Goal: Information Seeking & Learning: Learn about a topic

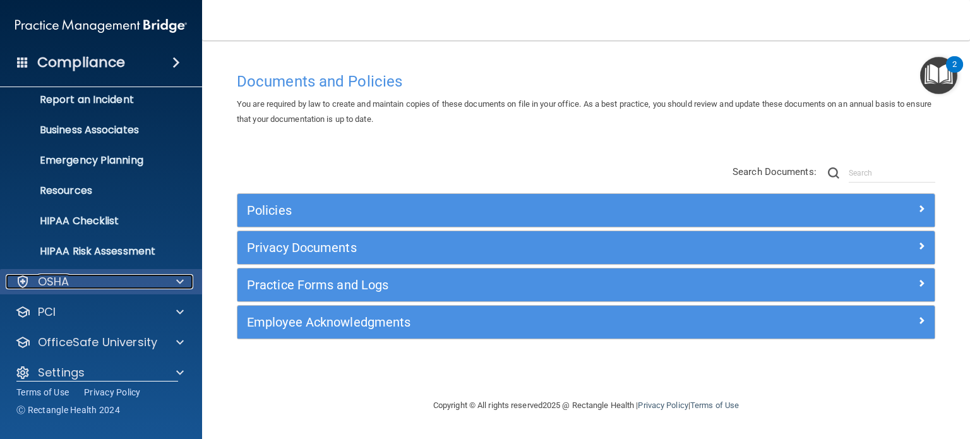
scroll to position [85, 0]
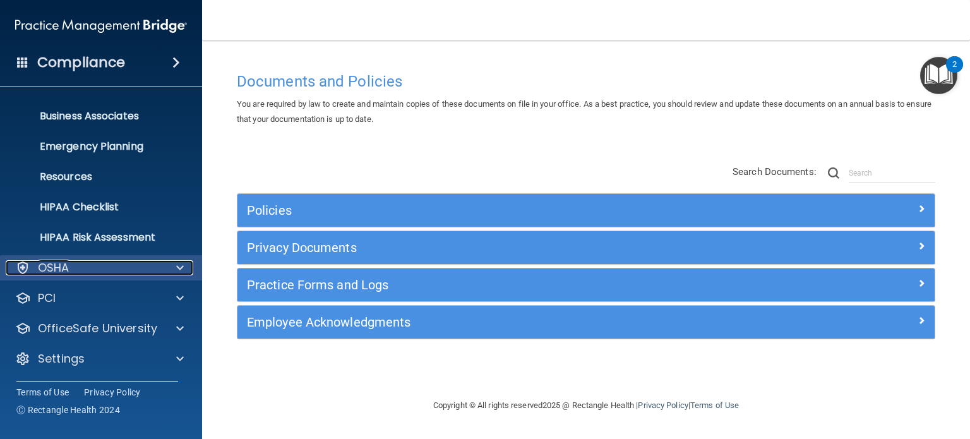
click at [69, 267] on div "OSHA" at bounding box center [84, 267] width 157 height 15
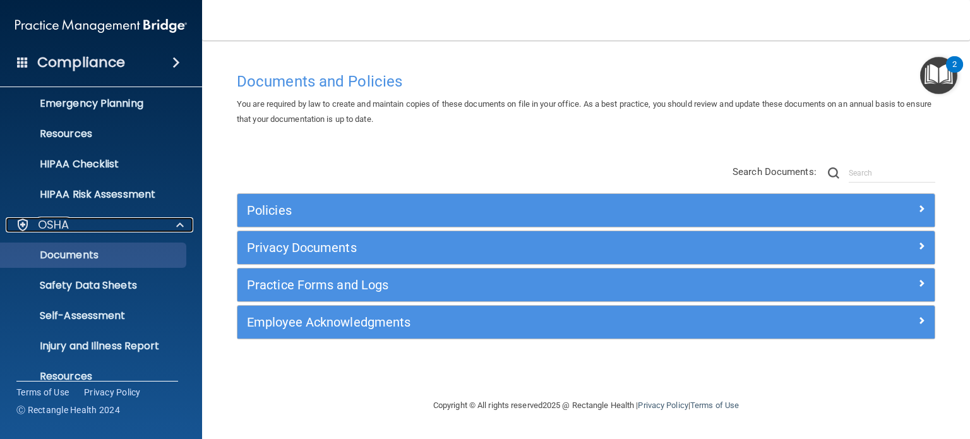
scroll to position [211, 0]
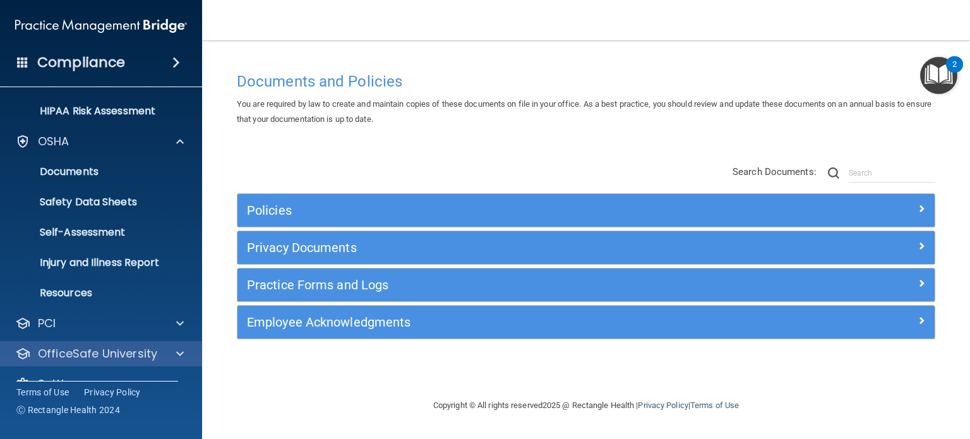
click at [83, 344] on div "OfficeSafe University" at bounding box center [101, 353] width 203 height 25
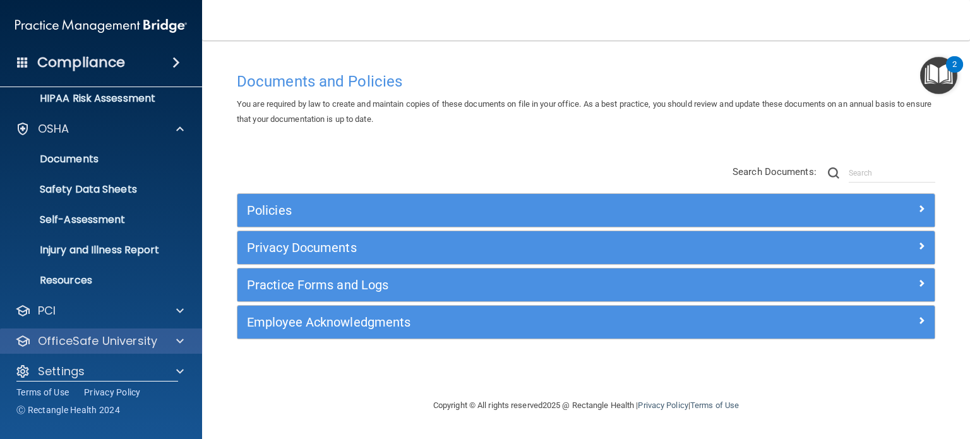
scroll to position [236, 0]
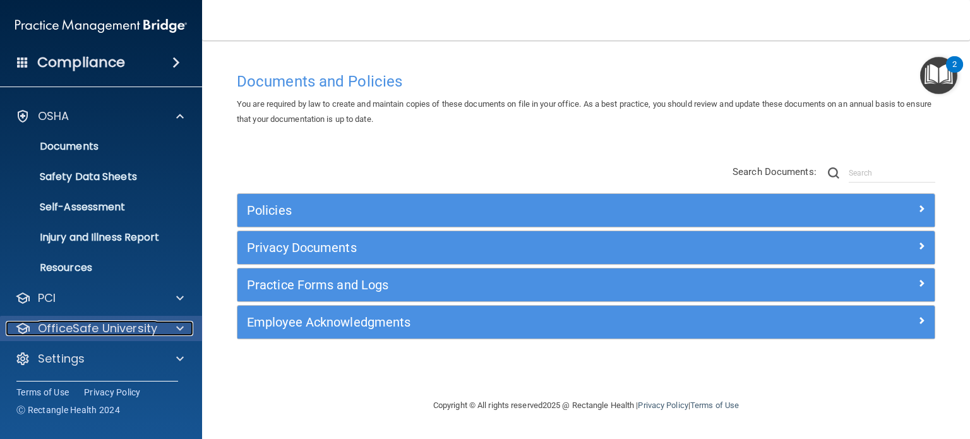
click at [177, 328] on span at bounding box center [180, 328] width 8 height 15
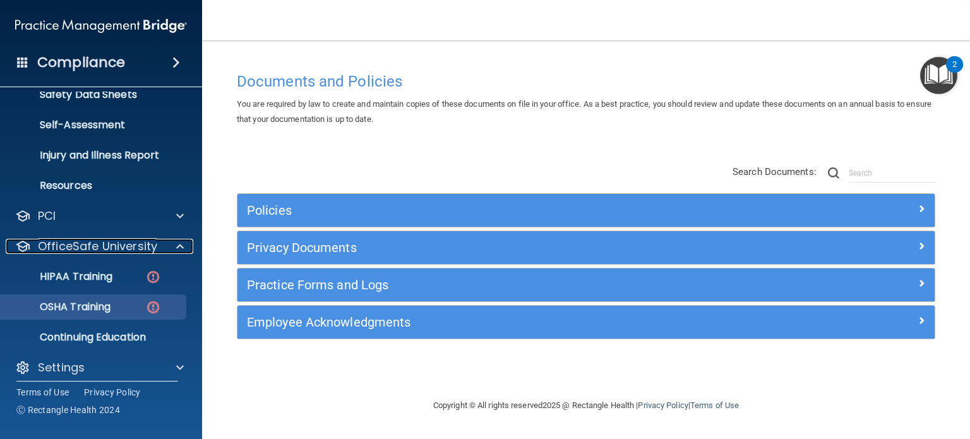
scroll to position [327, 0]
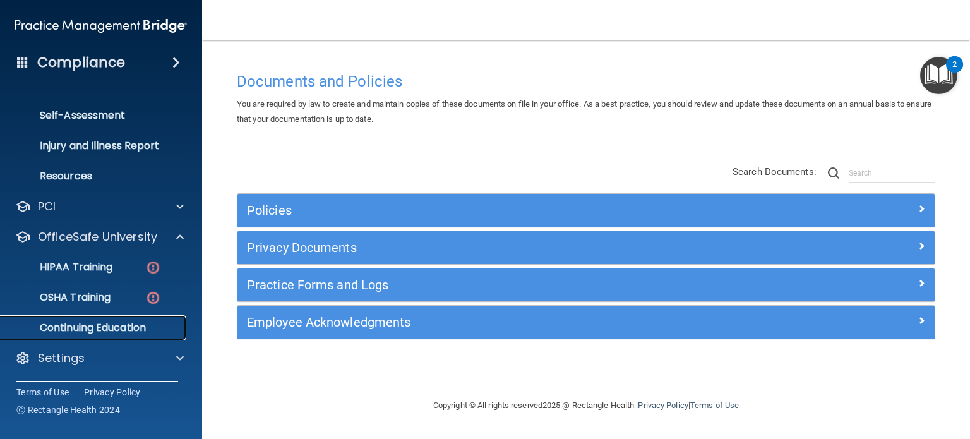
click at [99, 323] on p "Continuing Education" at bounding box center [94, 328] width 172 height 13
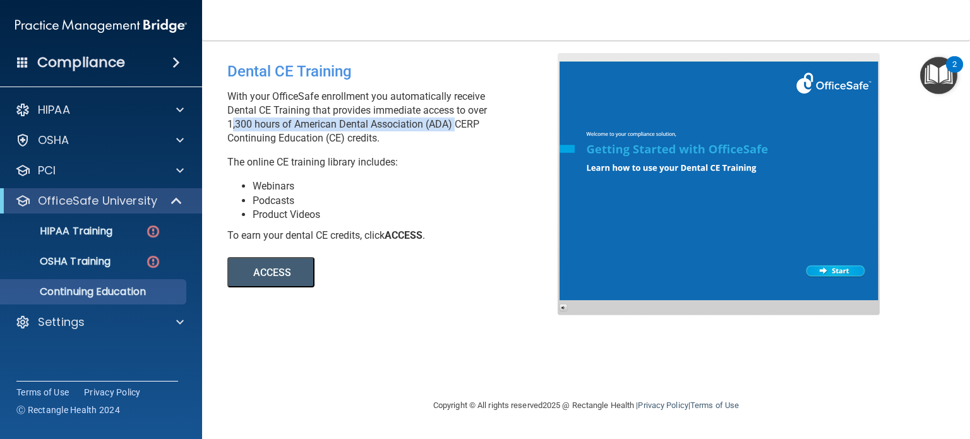
drag, startPoint x: 229, startPoint y: 118, endPoint x: 450, endPoint y: 129, distance: 221.4
click at [451, 129] on p "With your OfficeSafe enrollment you automatically receive Dental CE Training th…" at bounding box center [397, 118] width 340 height 56
click at [415, 183] on li "Webinars" at bounding box center [410, 186] width 315 height 14
click at [227, 126] on p "With your OfficeSafe enrollment you automatically receive Dental CE Training th…" at bounding box center [397, 118] width 340 height 56
click at [361, 123] on p "With your OfficeSafe enrollment you automatically receive Dental CE Training th…" at bounding box center [397, 118] width 340 height 56
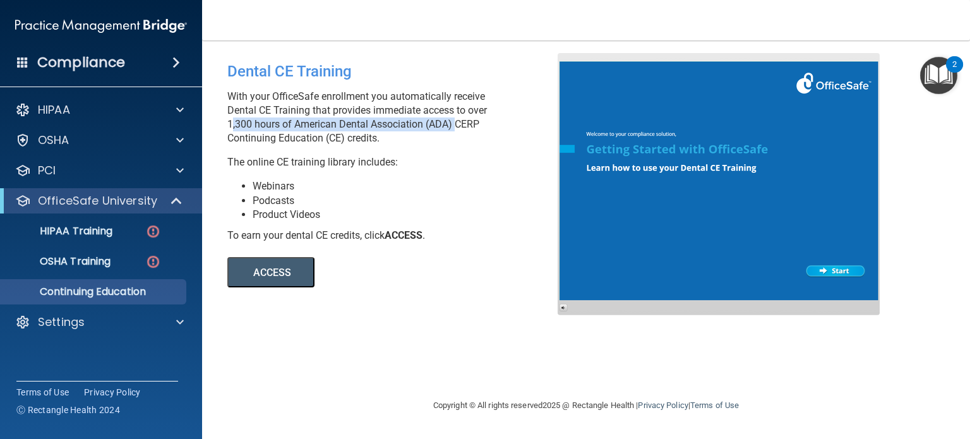
drag, startPoint x: 454, startPoint y: 124, endPoint x: 229, endPoint y: 121, distance: 224.9
click at [229, 121] on p "With your OfficeSafe enrollment you automatically receive Dental CE Training th…" at bounding box center [397, 118] width 340 height 56
click at [92, 109] on div "HIPAA" at bounding box center [84, 109] width 157 height 15
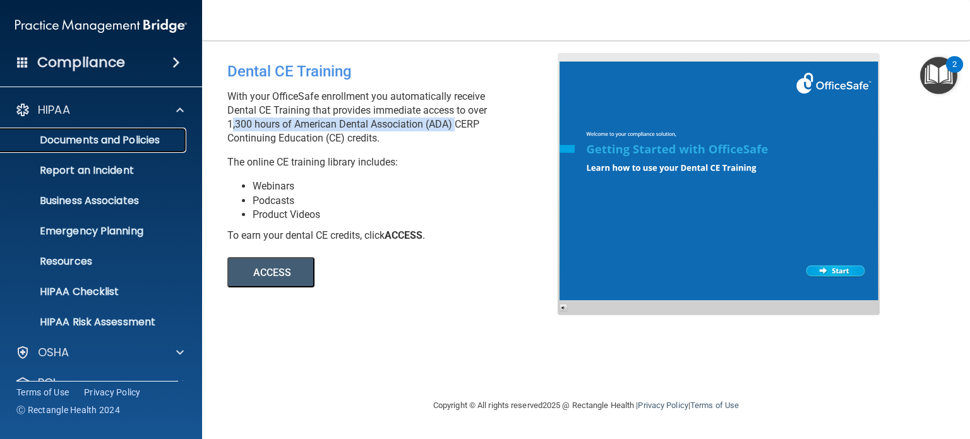
click at [124, 143] on p "Documents and Policies" at bounding box center [94, 140] width 172 height 13
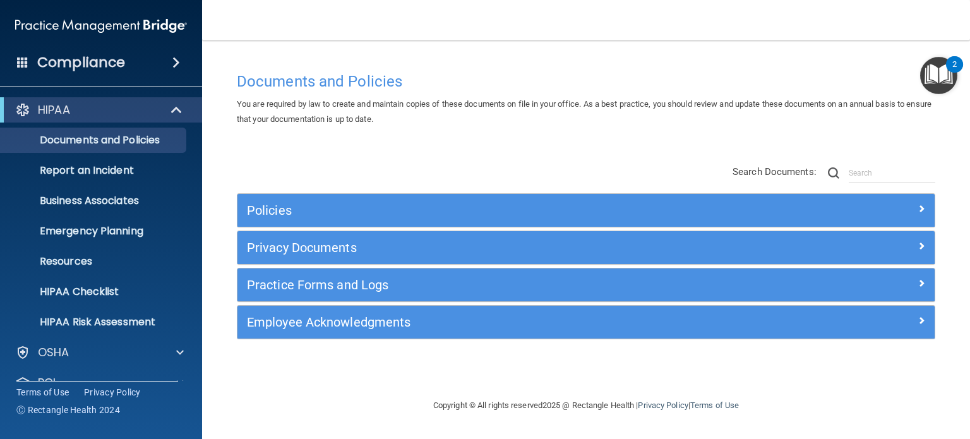
click at [309, 226] on div "Policies" at bounding box center [586, 210] width 697 height 33
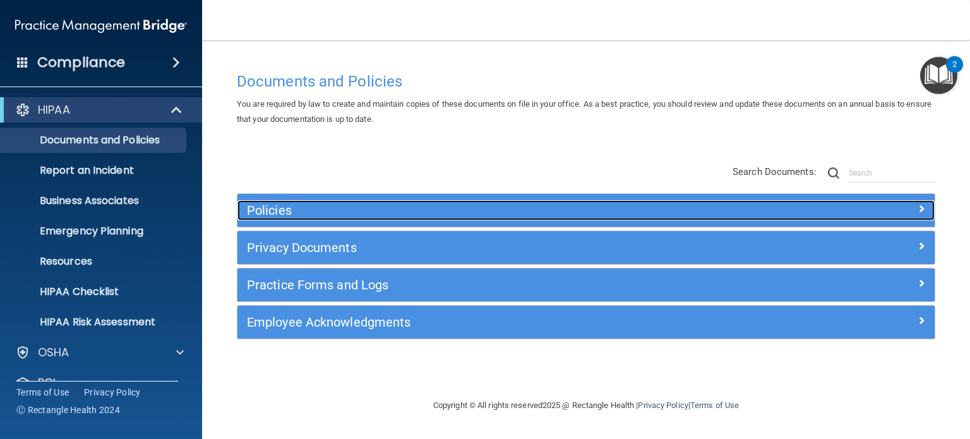
click at [309, 214] on h5 "Policies" at bounding box center [499, 210] width 504 height 14
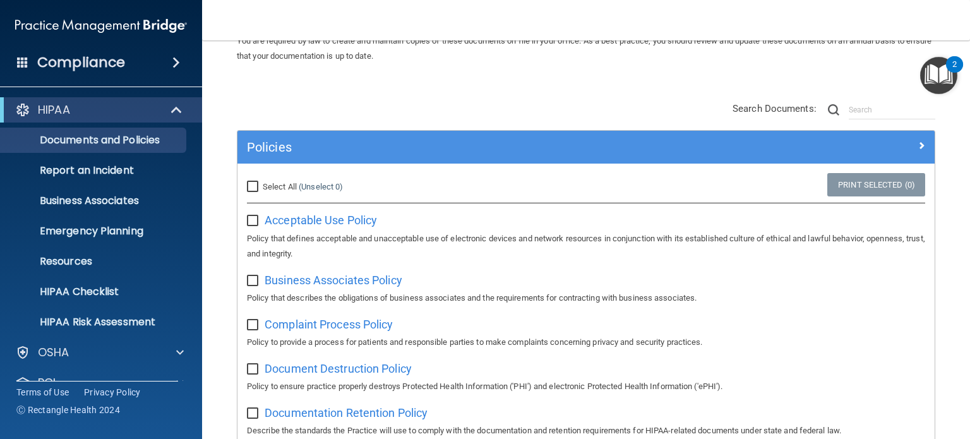
click at [161, 61] on div "Compliance" at bounding box center [101, 63] width 202 height 28
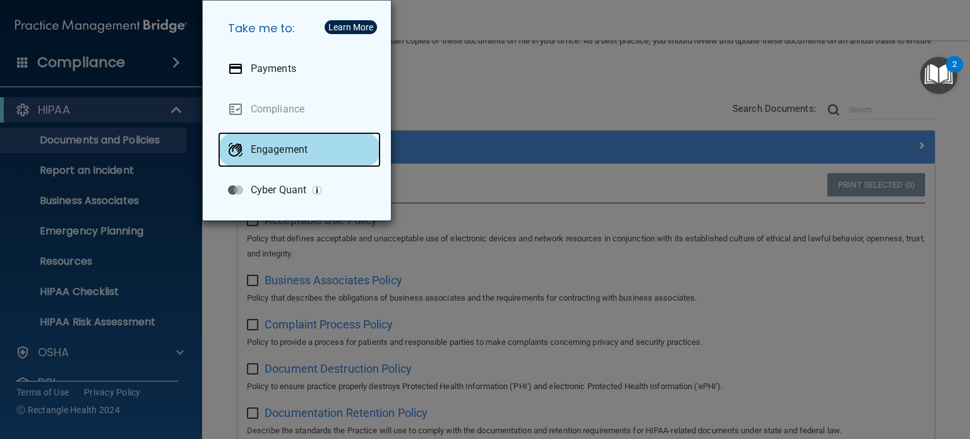
click at [268, 153] on p "Engagement" at bounding box center [279, 149] width 57 height 13
